Goal: Transaction & Acquisition: Purchase product/service

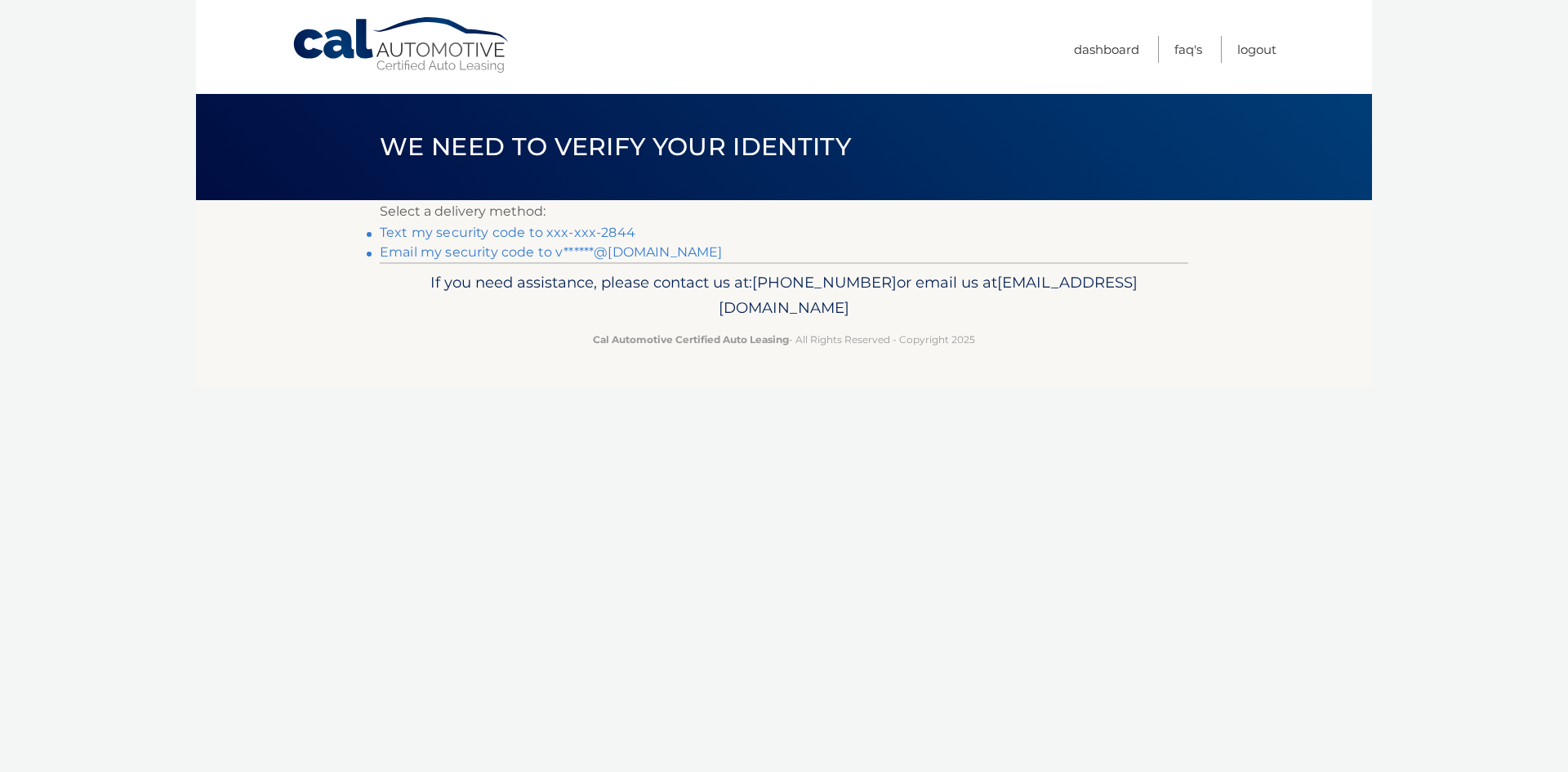
click at [591, 227] on link "Text my security code to xxx-xxx-2844" at bounding box center [508, 232] width 256 height 16
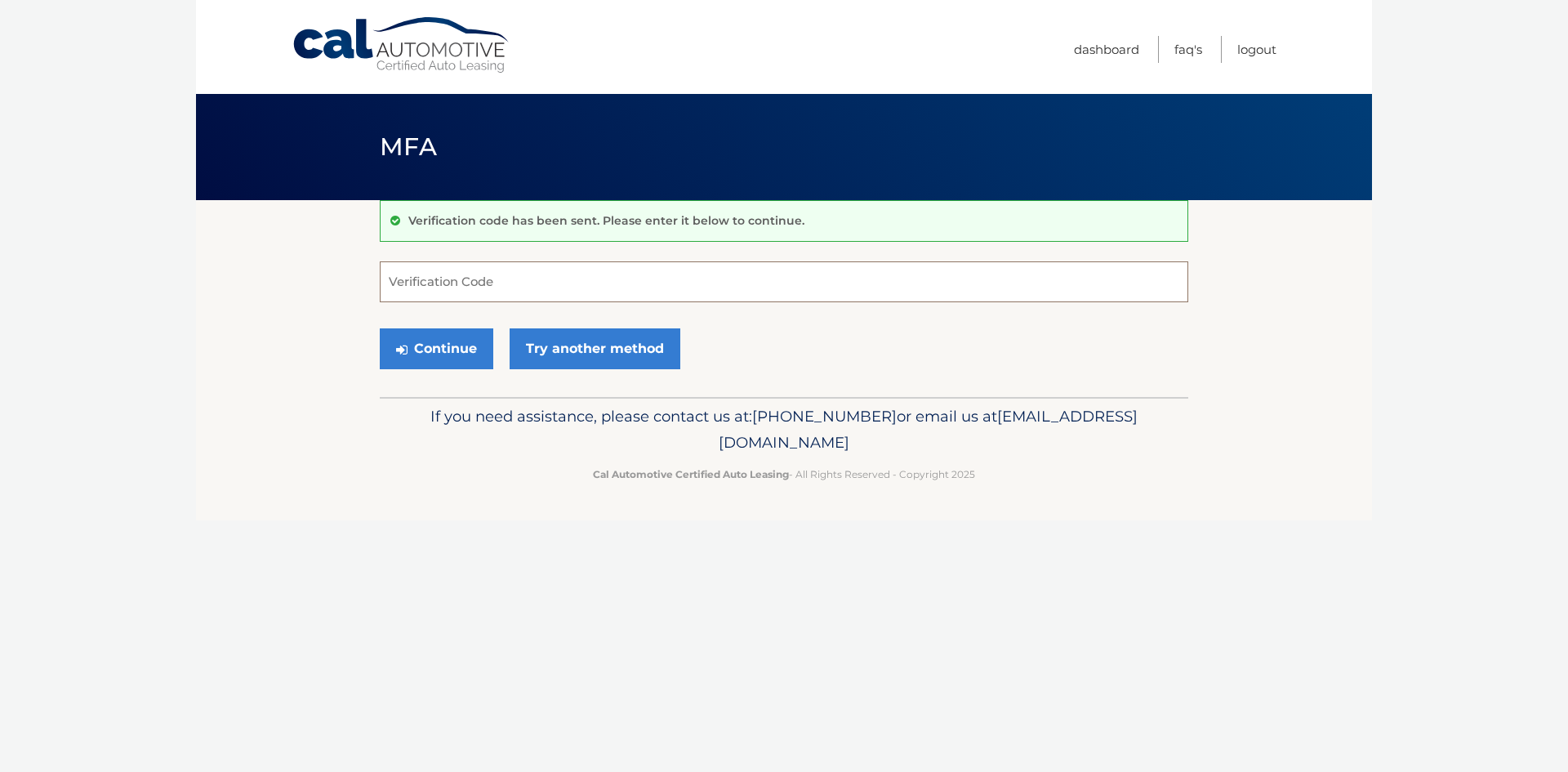
click at [465, 280] on input "Verification Code" at bounding box center [784, 281] width 809 height 41
type input "332309"
click at [454, 345] on button "Continue" at bounding box center [437, 348] width 113 height 41
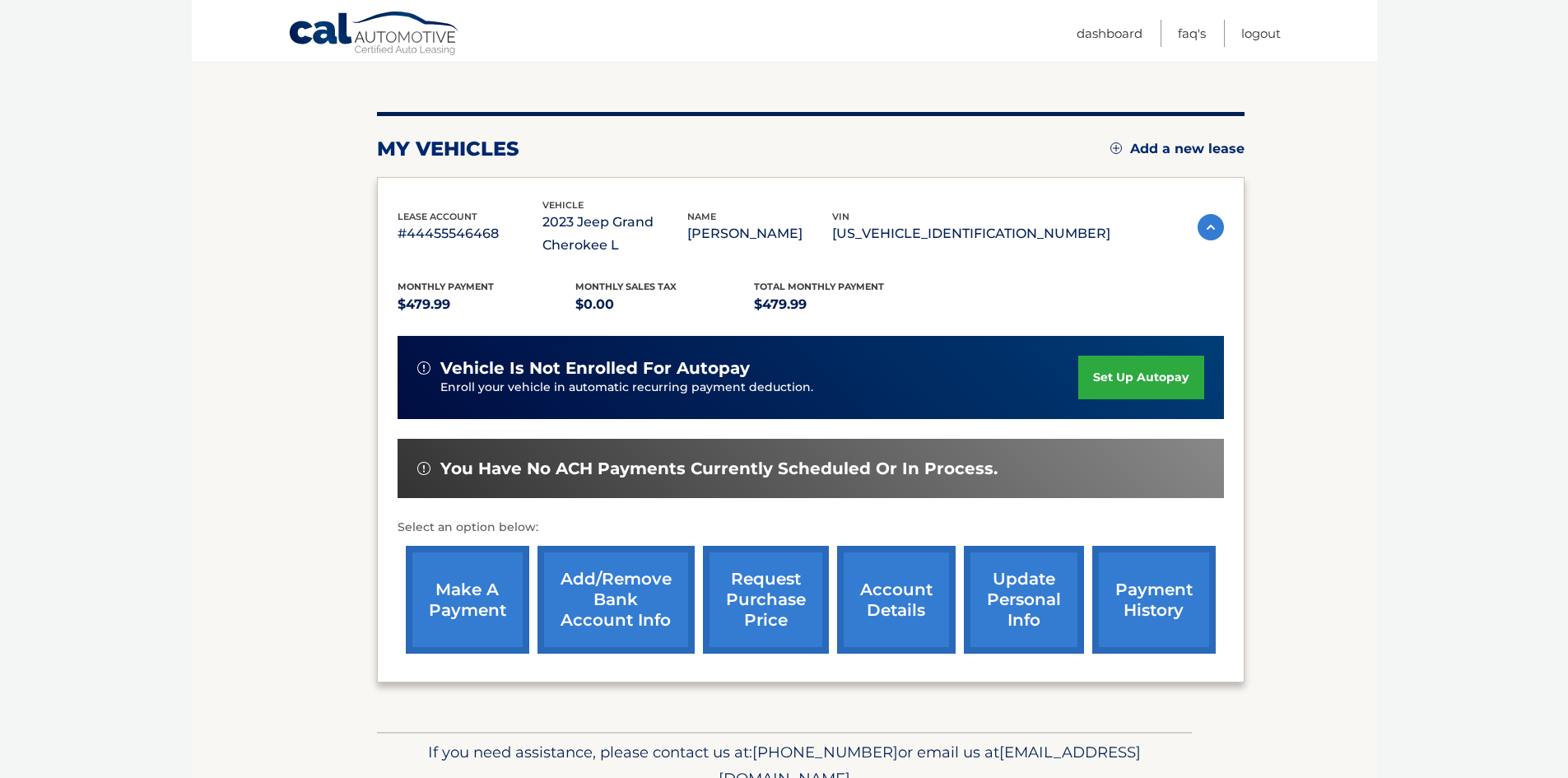
scroll to position [165, 0]
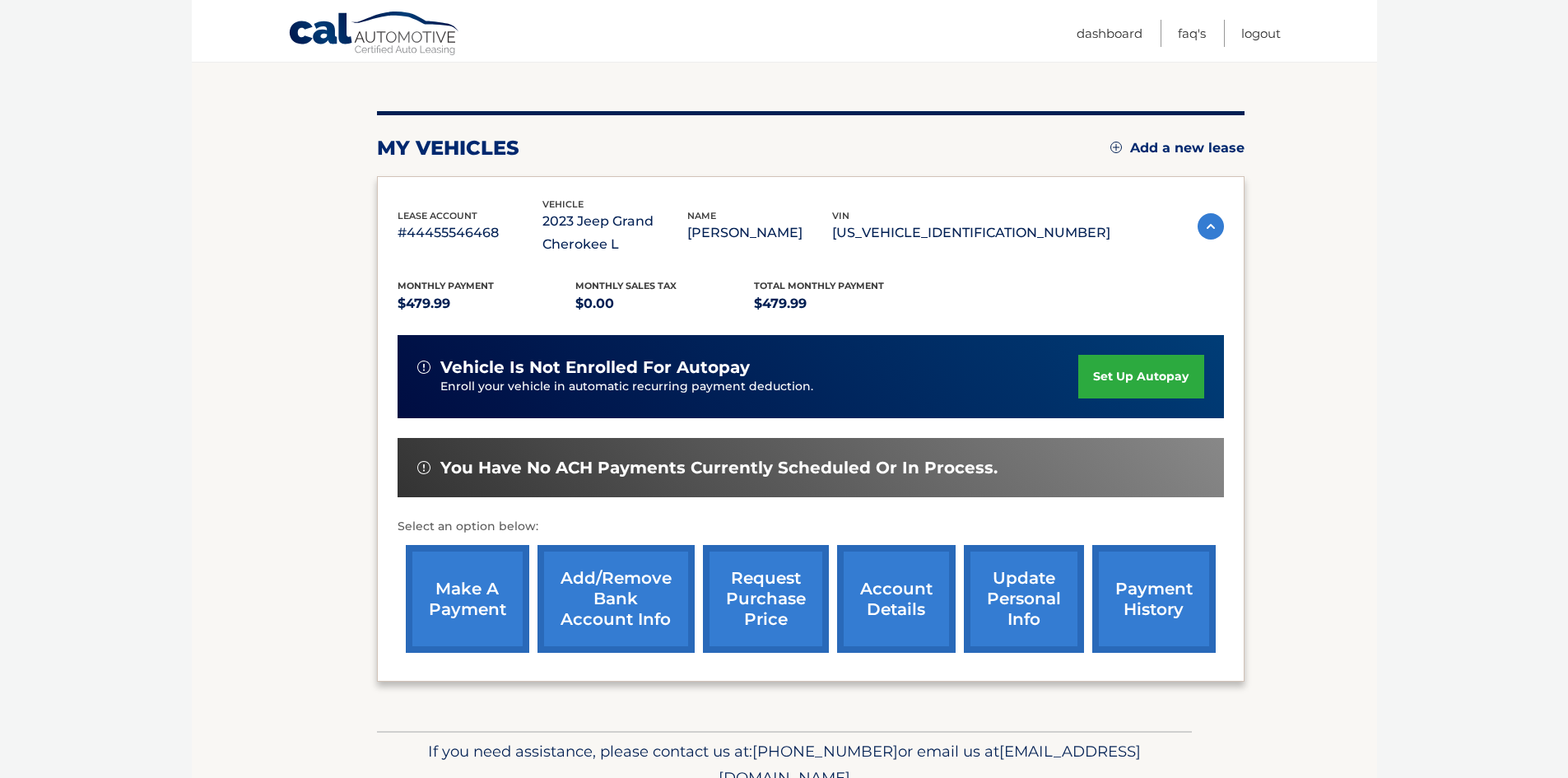
click at [488, 580] on link "make a payment" at bounding box center [467, 599] width 123 height 108
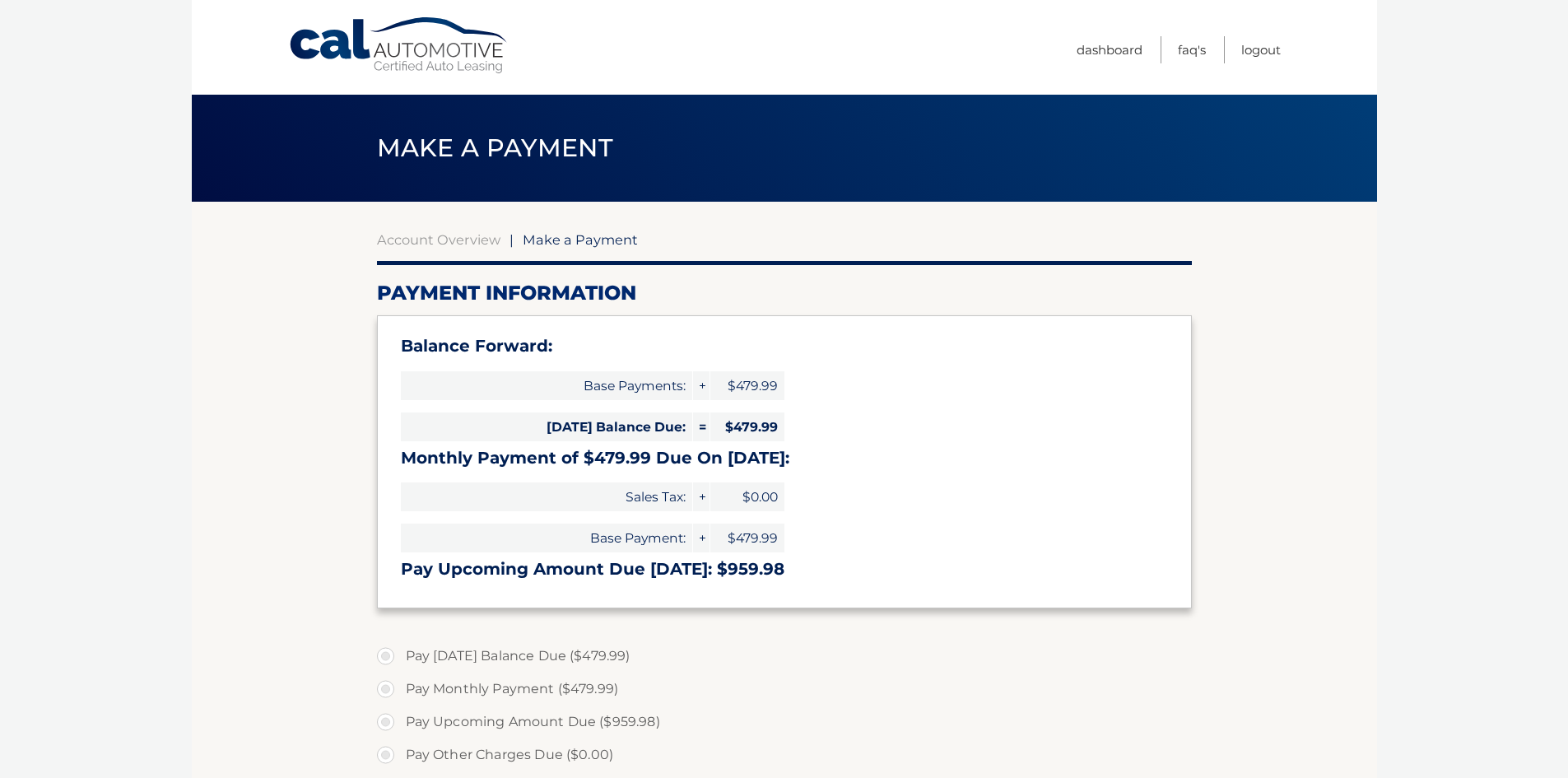
select select "OWQ4YTY4OTYtOTM4NC00YjdiLTk5MWItZjUwODc5ZDU4MDA2"
click at [364, 60] on link "Cal Automotive" at bounding box center [399, 45] width 222 height 58
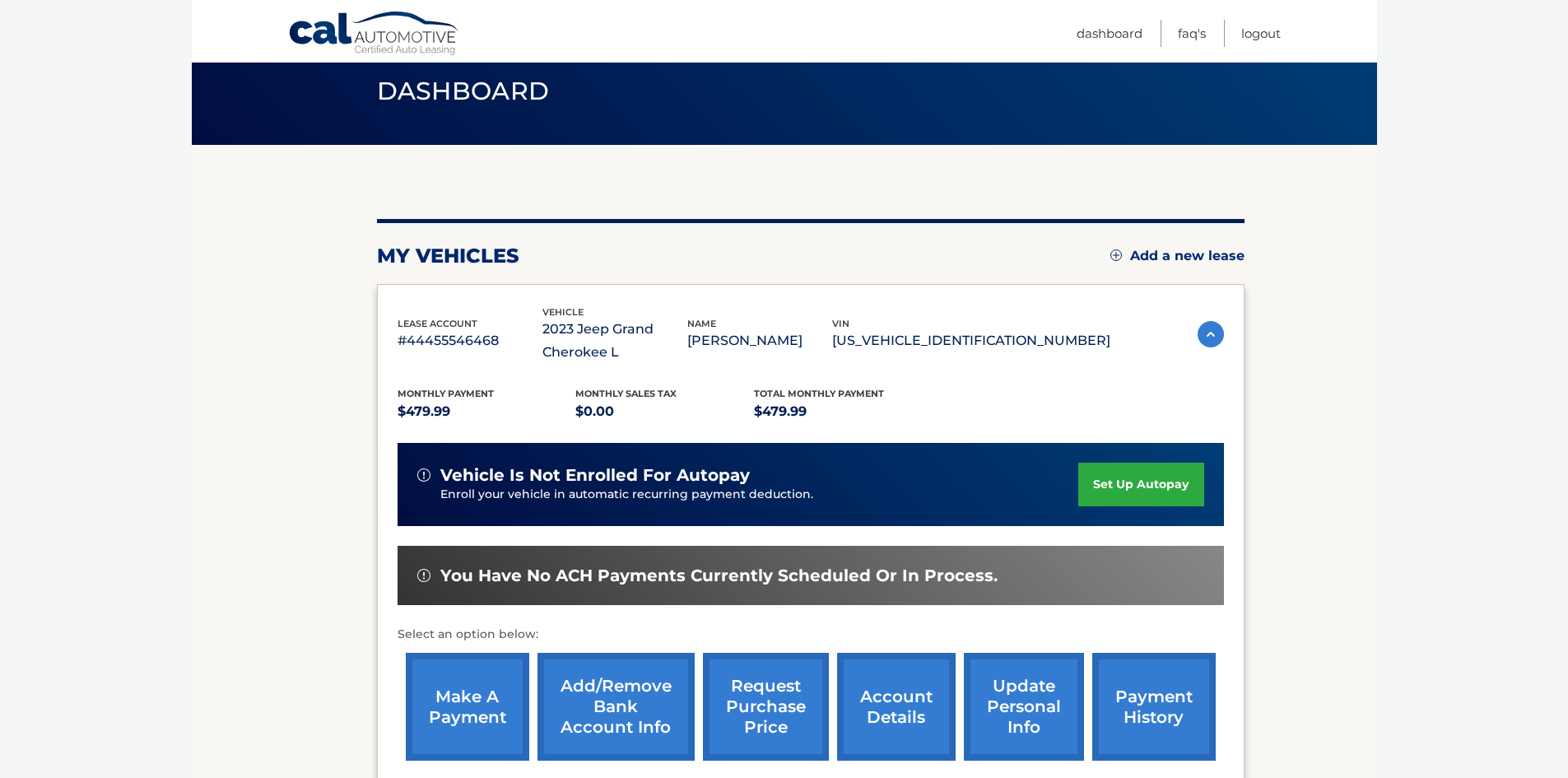
scroll to position [243, 0]
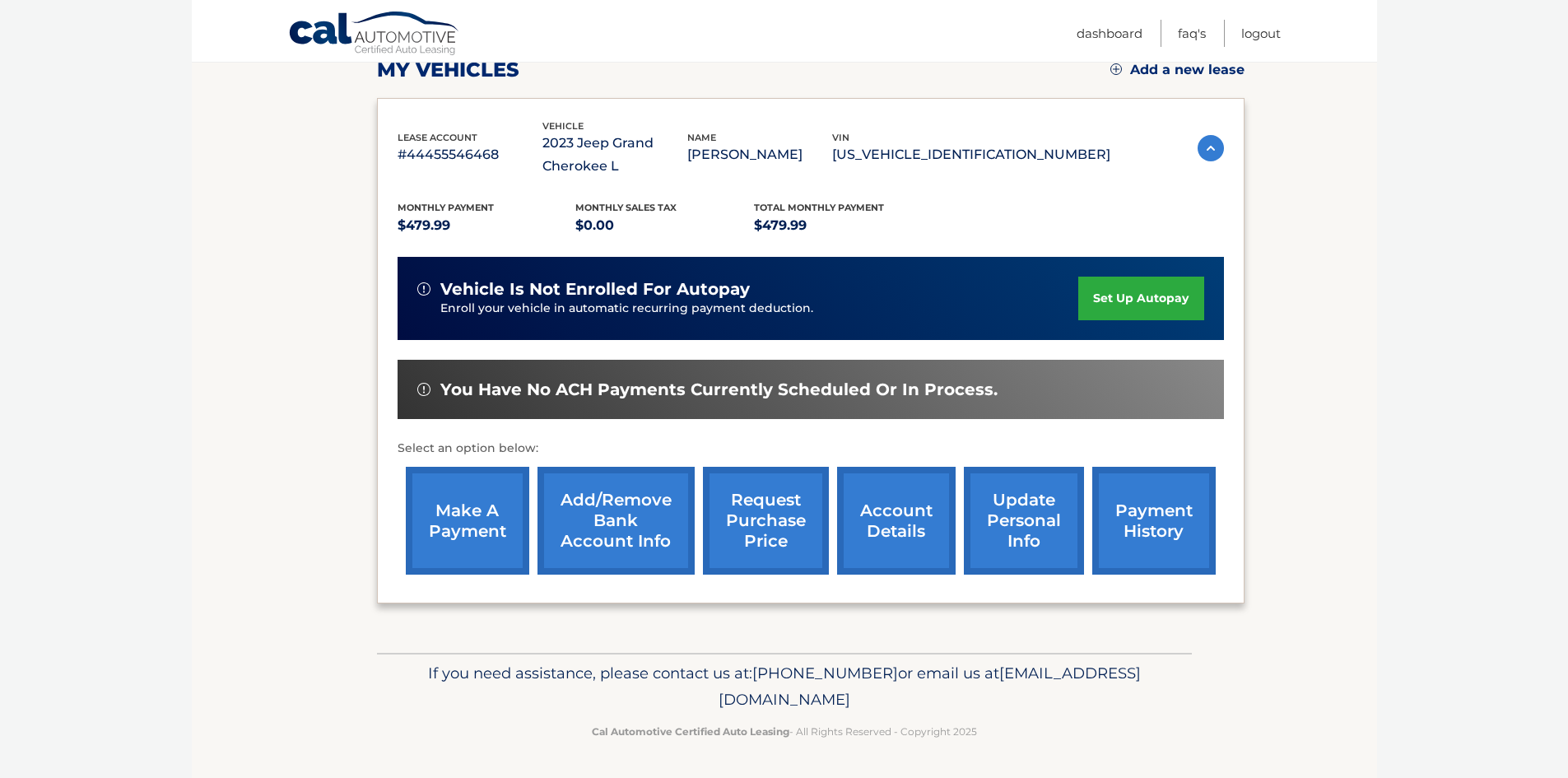
click at [1152, 490] on link "payment history" at bounding box center [1153, 521] width 123 height 108
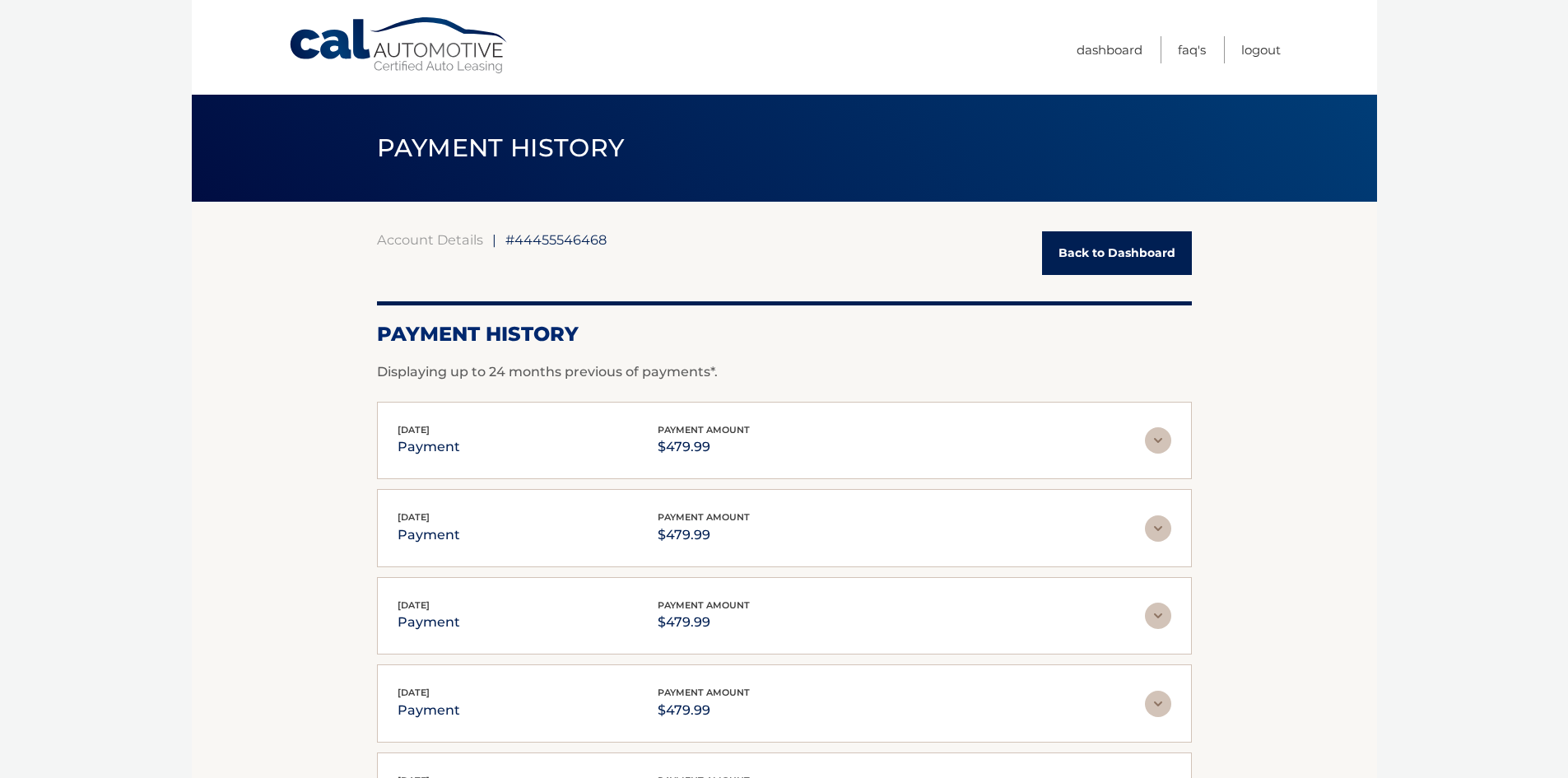
click at [1099, 244] on link "Back to Dashboard" at bounding box center [1117, 253] width 150 height 44
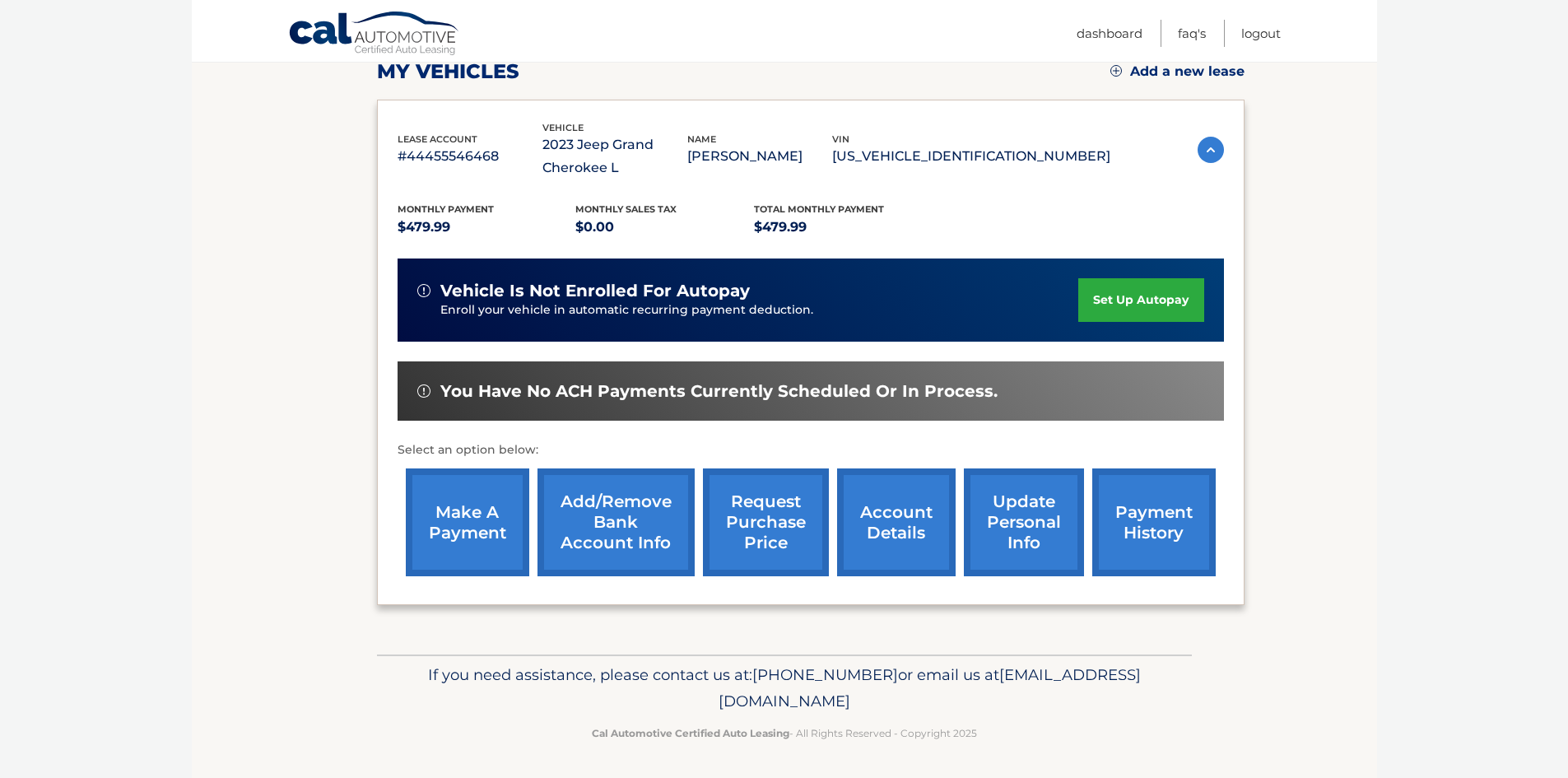
scroll to position [243, 0]
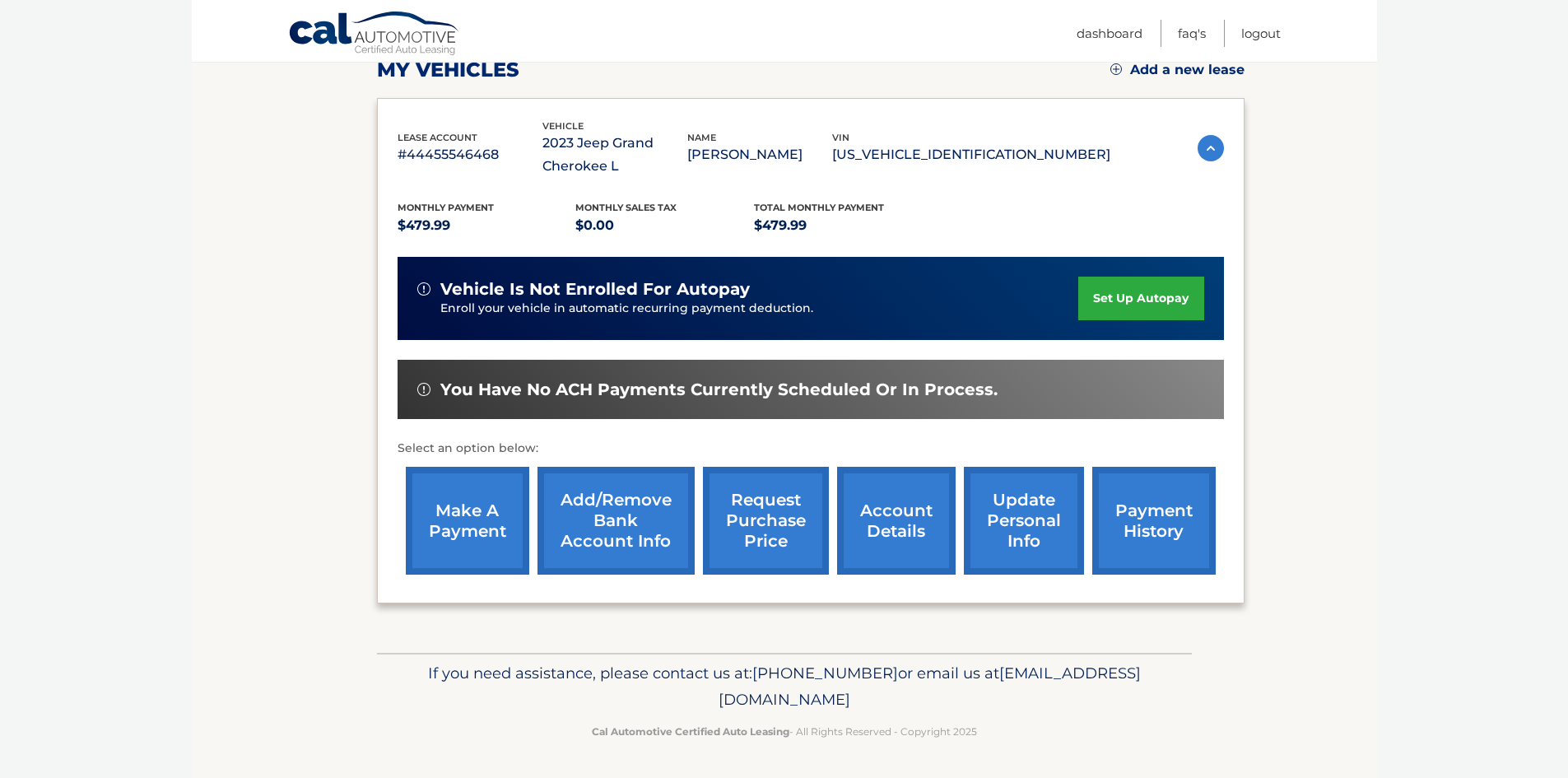
click at [488, 495] on link "make a payment" at bounding box center [467, 521] width 123 height 108
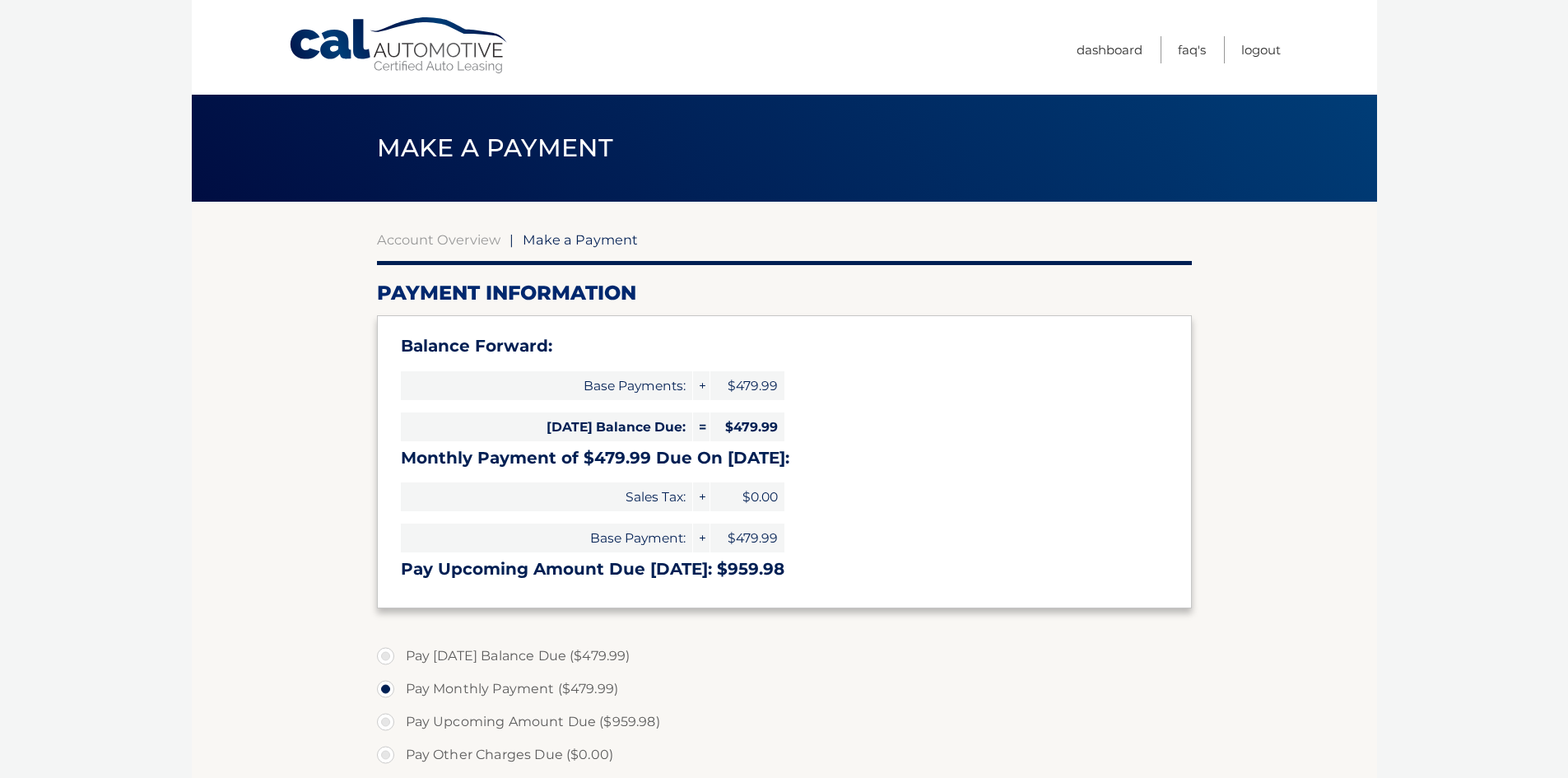
select select "OWQ4YTY4OTYtOTM4NC00YjdiLTk5MWItZjUwODc5ZDU4MDA2"
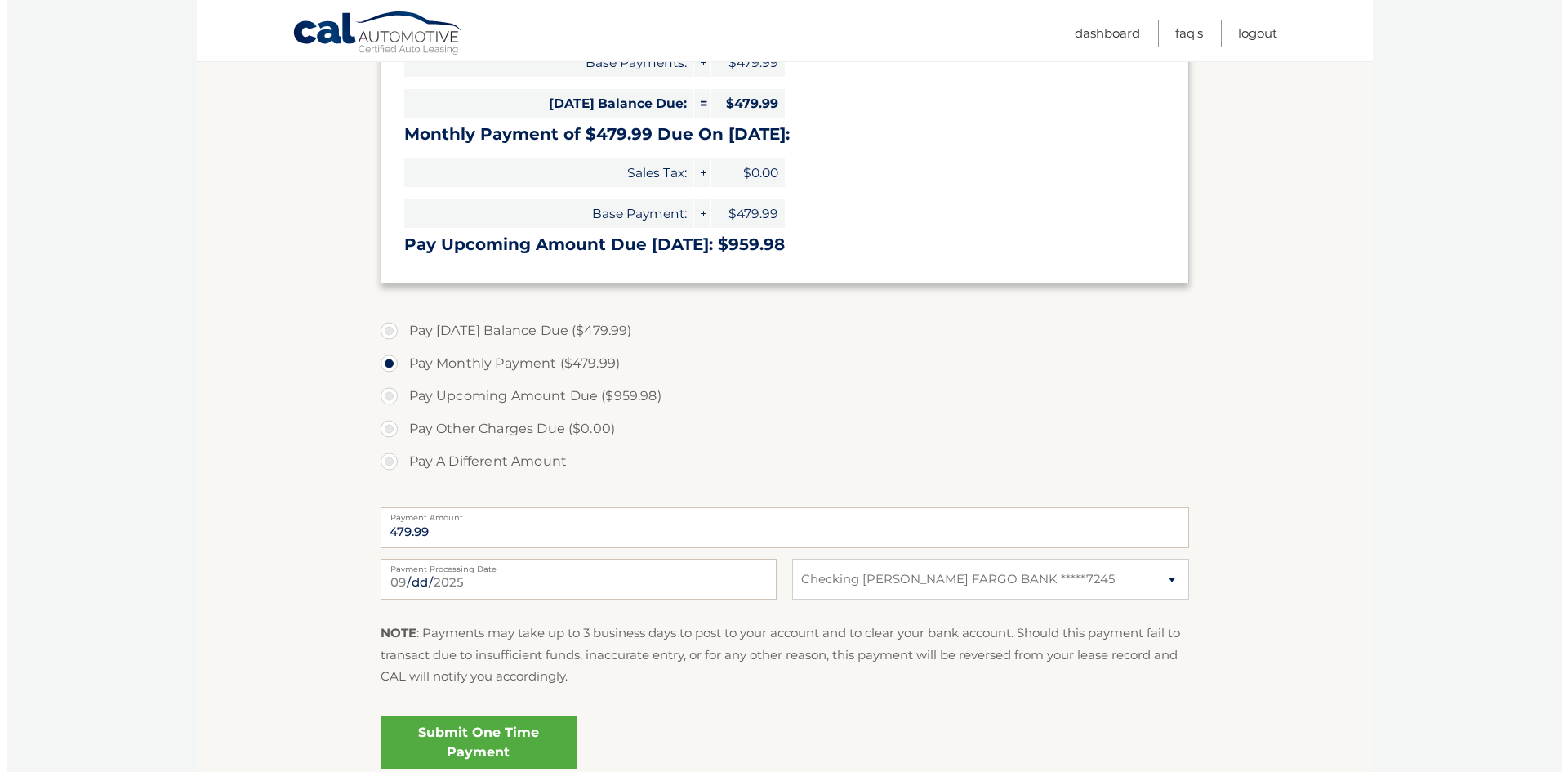
scroll to position [408, 0]
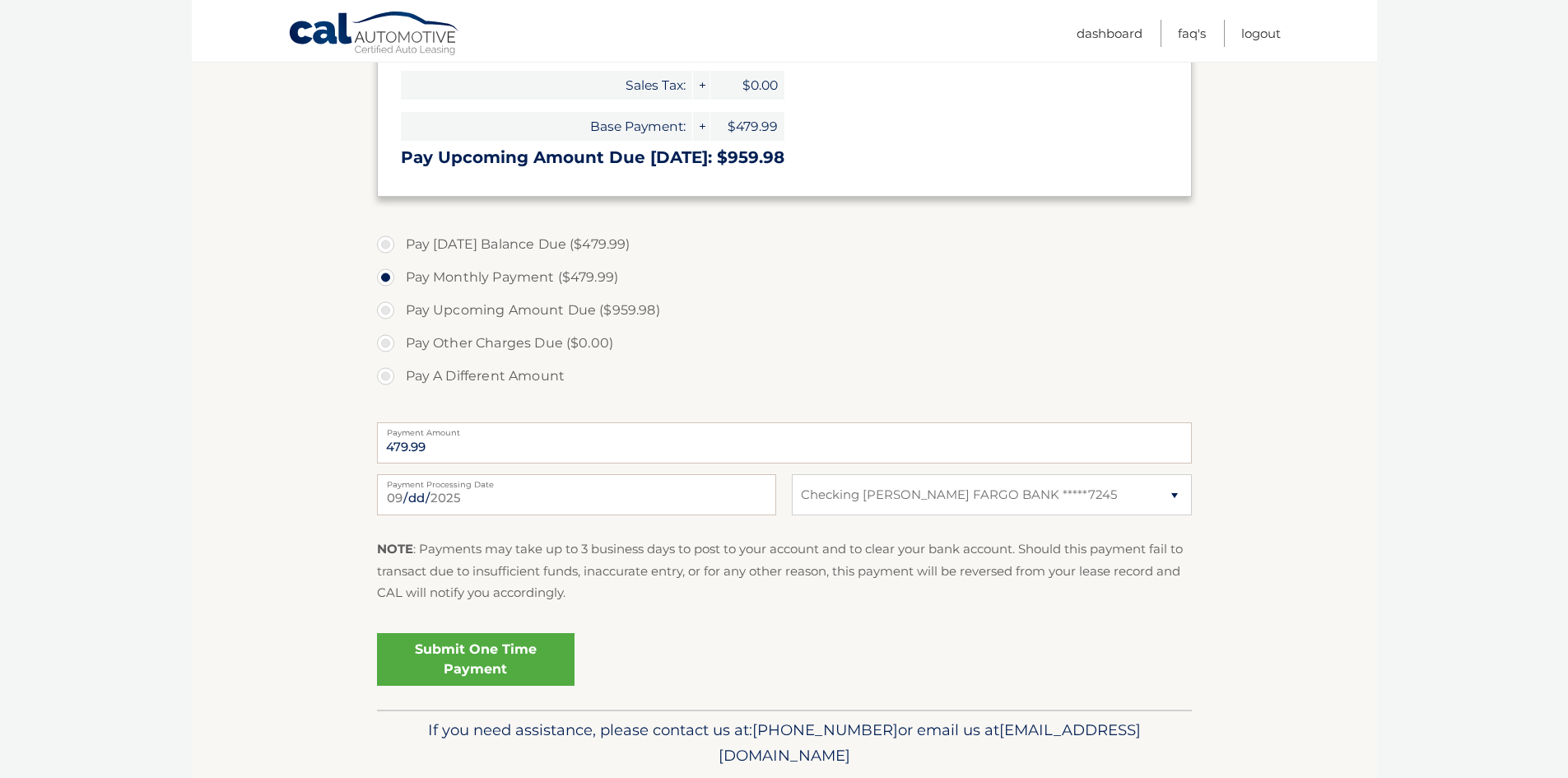
click at [528, 661] on link "Submit One Time Payment" at bounding box center [476, 659] width 198 height 53
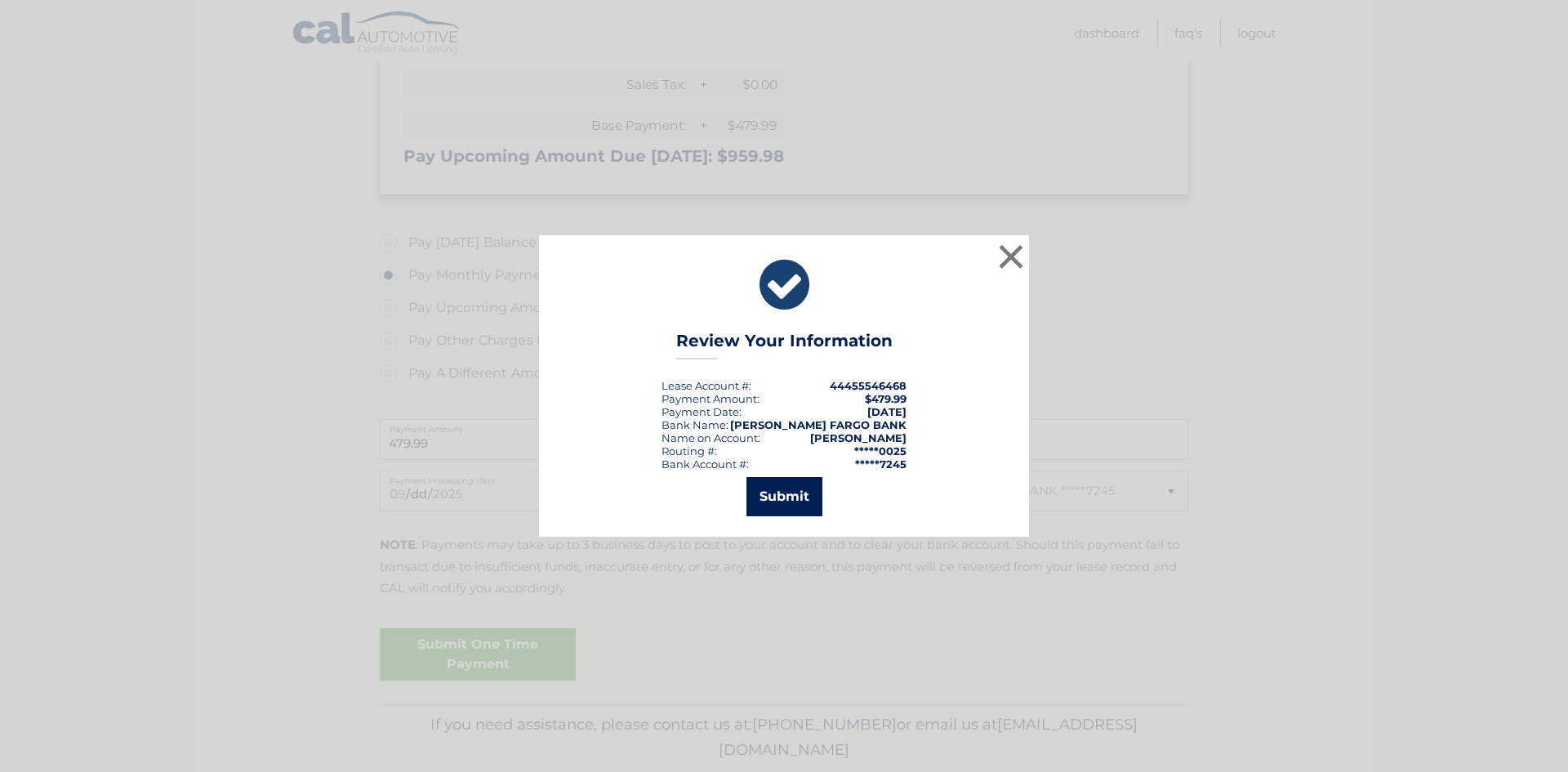
click at [795, 493] on button "Submit" at bounding box center [784, 497] width 76 height 40
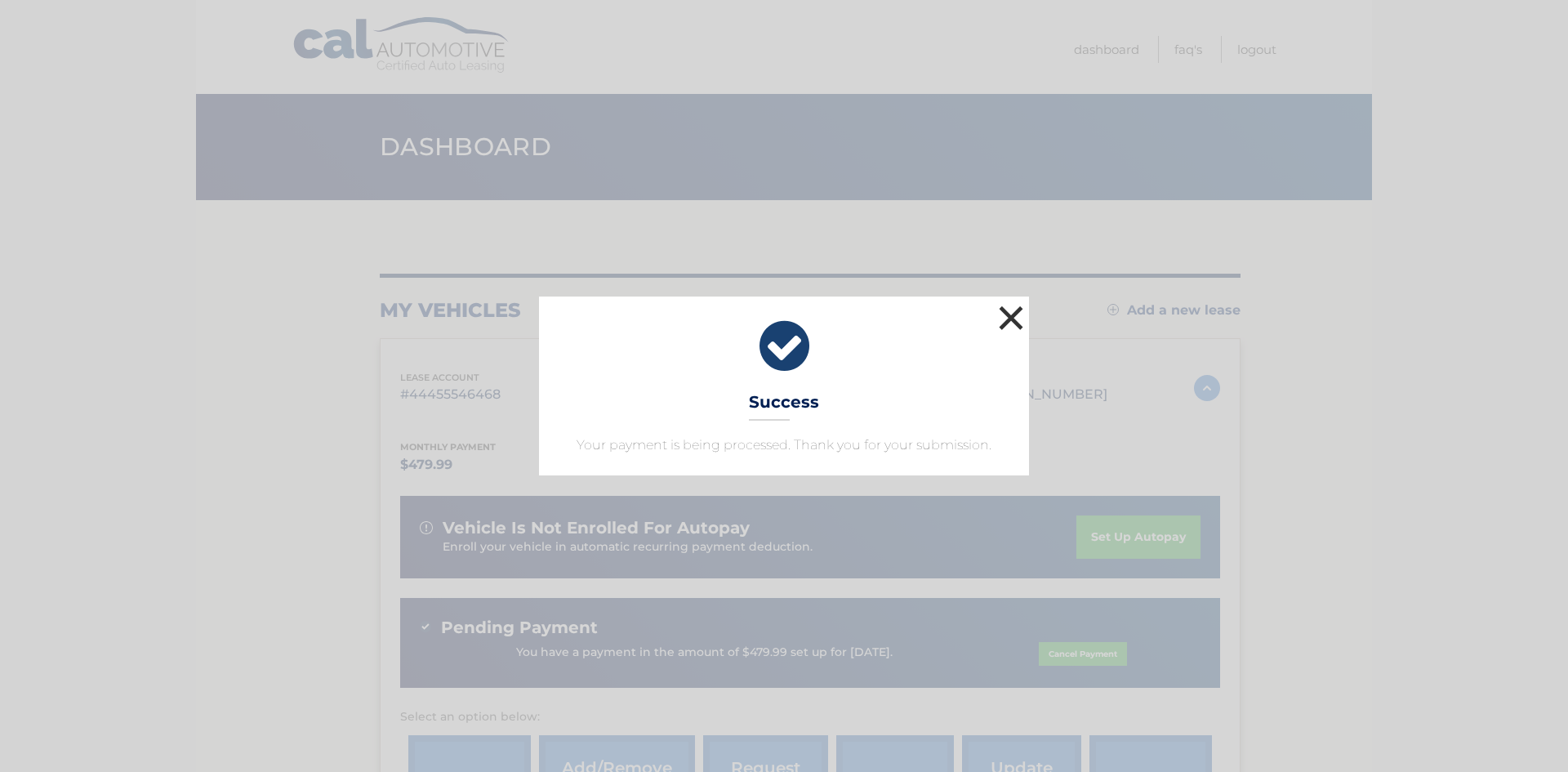
click at [1007, 315] on button "×" at bounding box center [1010, 318] width 33 height 33
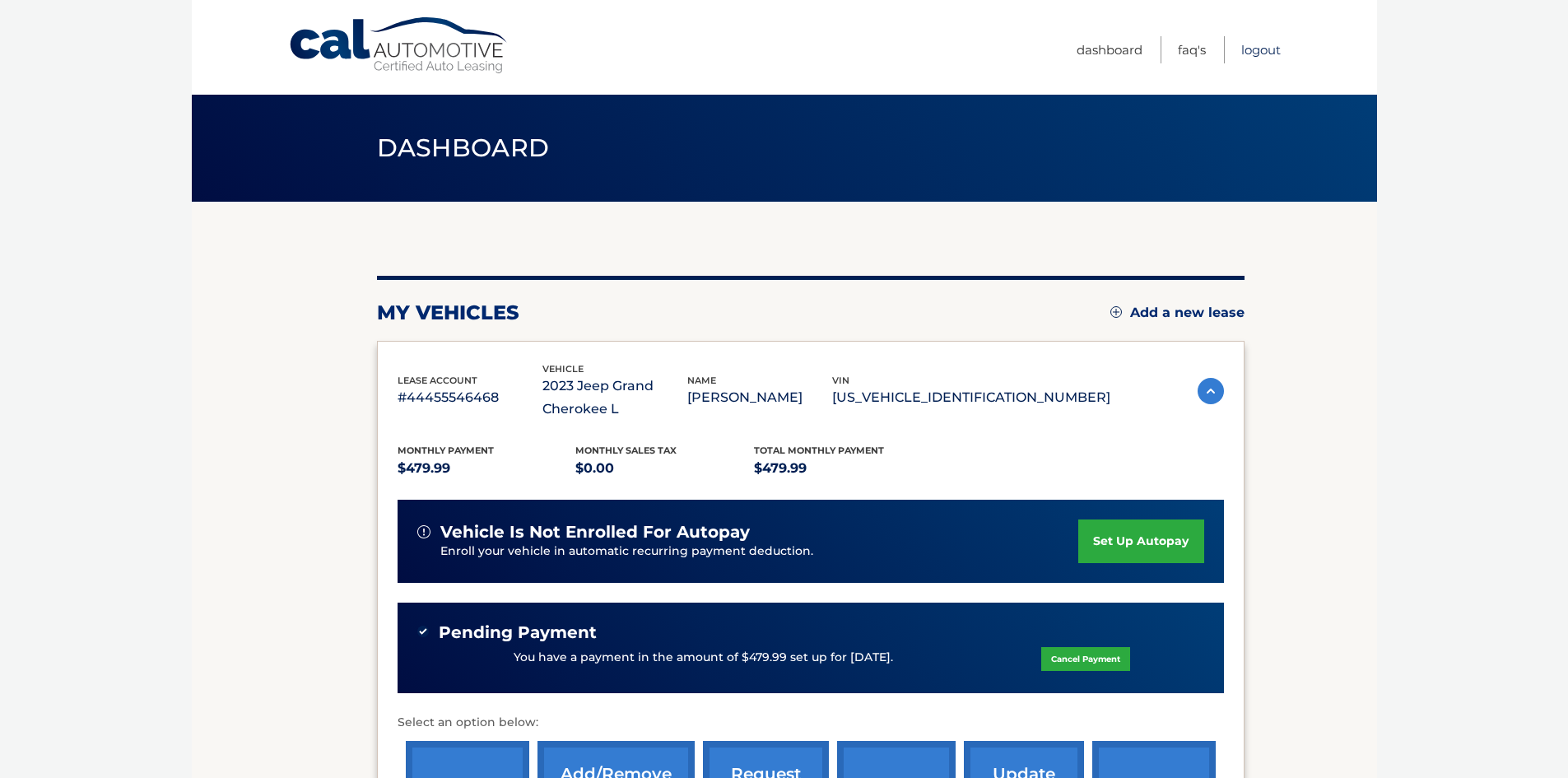
click at [1265, 40] on link "Logout" at bounding box center [1261, 49] width 40 height 27
